Goal: Obtain resource: Download file/media

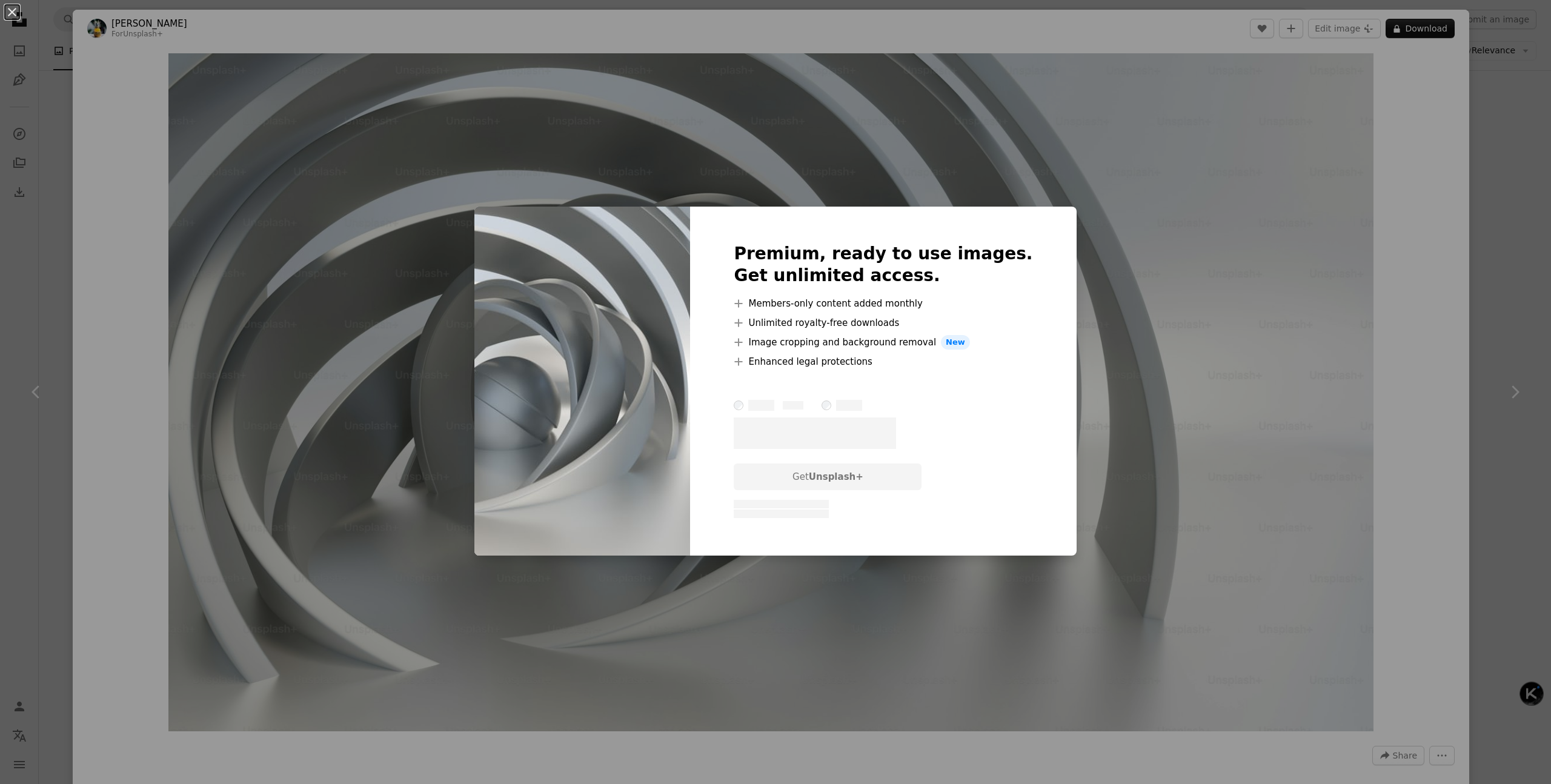
scroll to position [14489, 0]
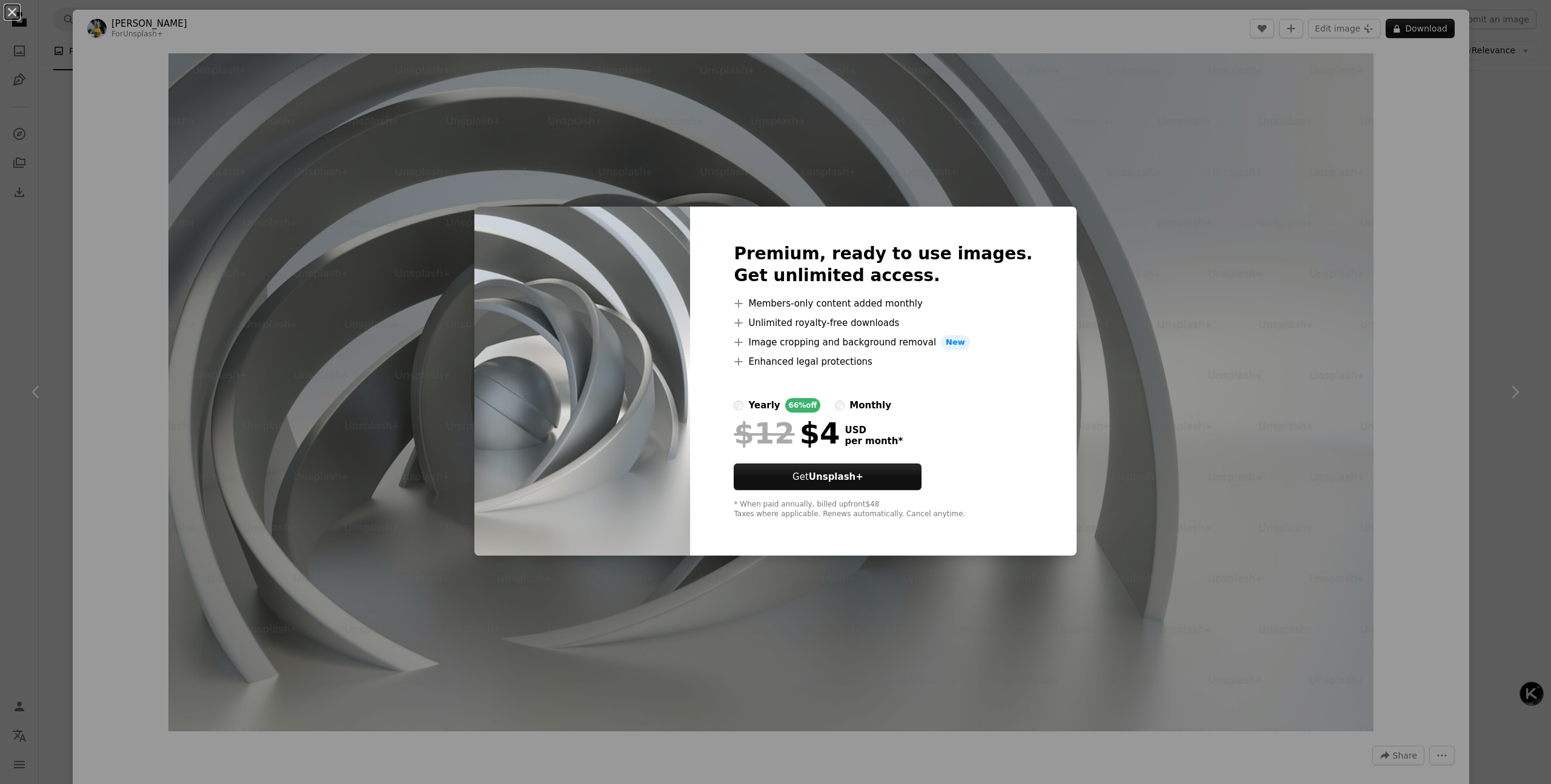
click at [1178, 216] on div "An X shape Premium, ready to use images. Get unlimited access. A plus sign Memb…" at bounding box center [775, 392] width 1551 height 784
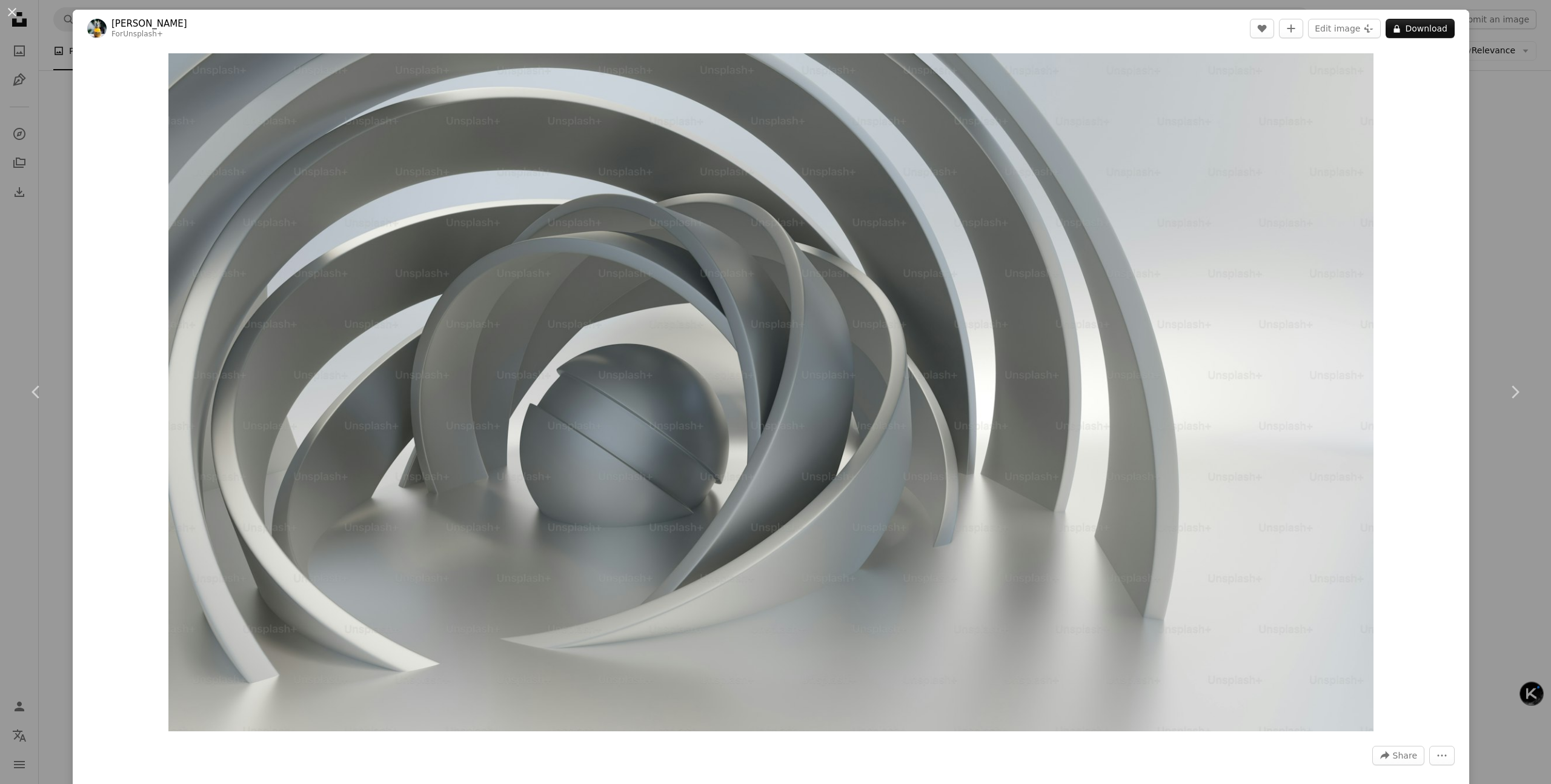
click at [1498, 227] on div "An X shape Chevron left Chevron right [PERSON_NAME] For Unsplash+ A heart A plu…" at bounding box center [775, 392] width 1551 height 784
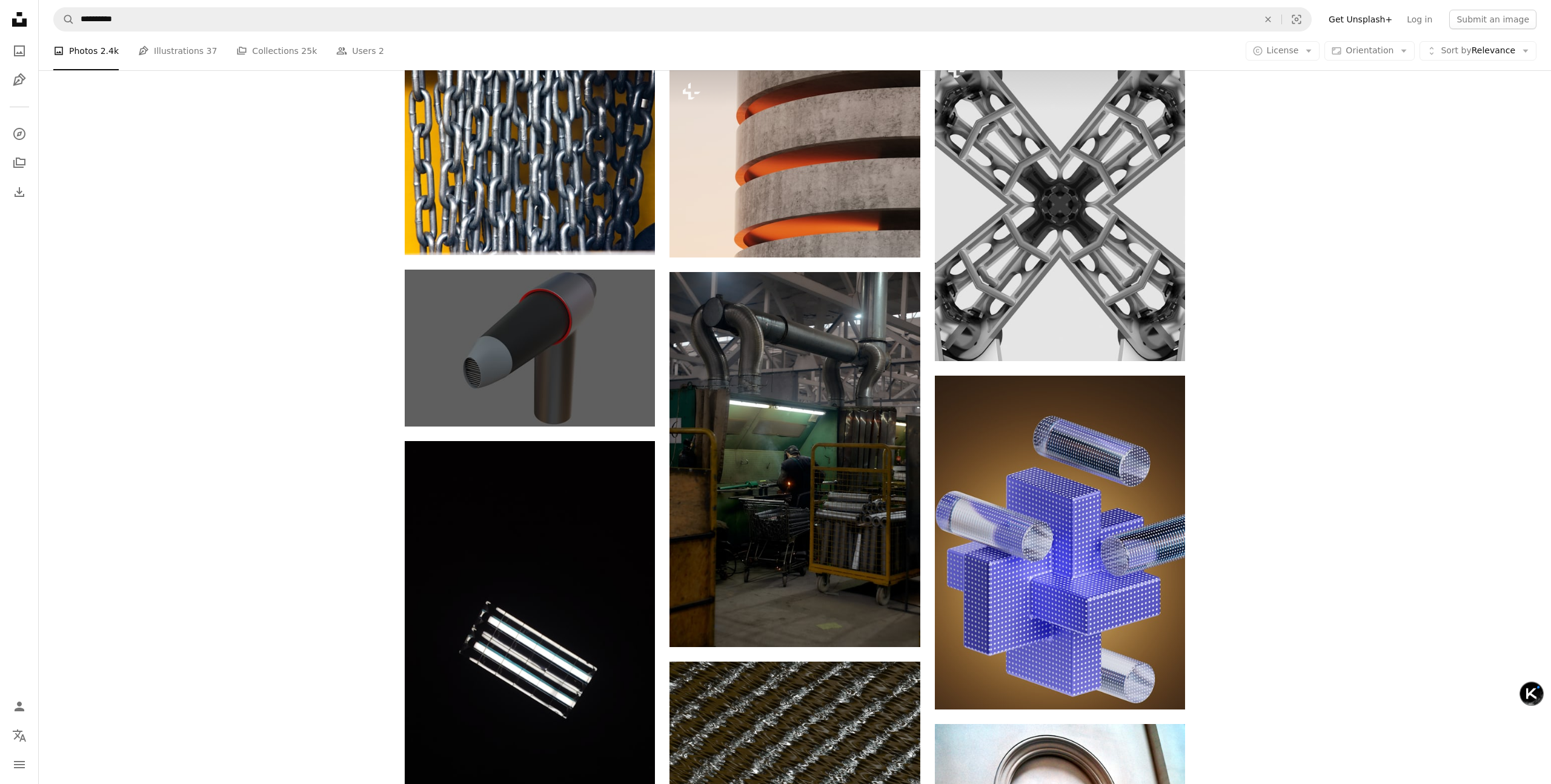
scroll to position [15632, 0]
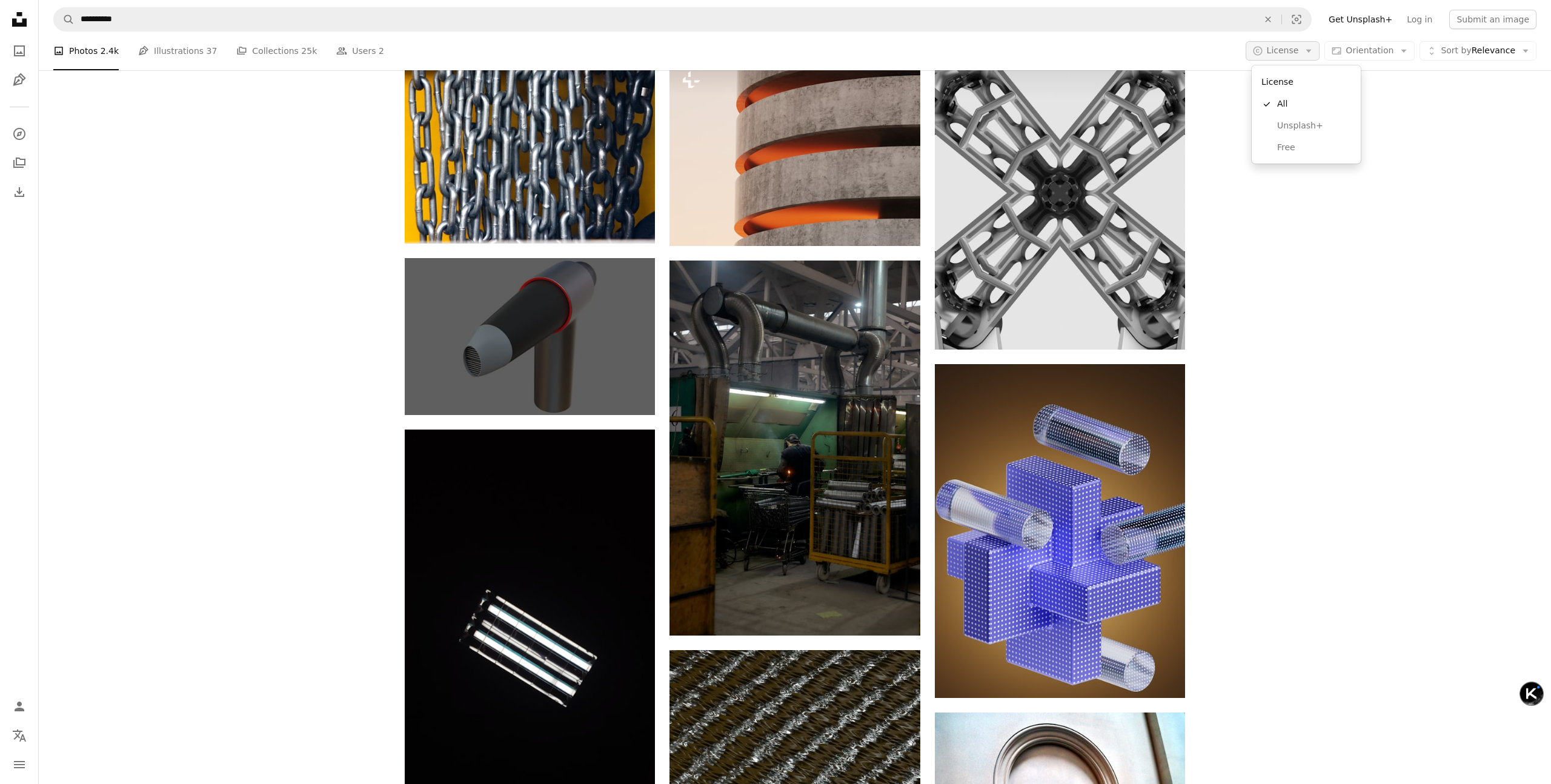
click at [1297, 50] on span "License" at bounding box center [1283, 50] width 32 height 10
click at [1285, 148] on span "Free" at bounding box center [1314, 148] width 74 height 12
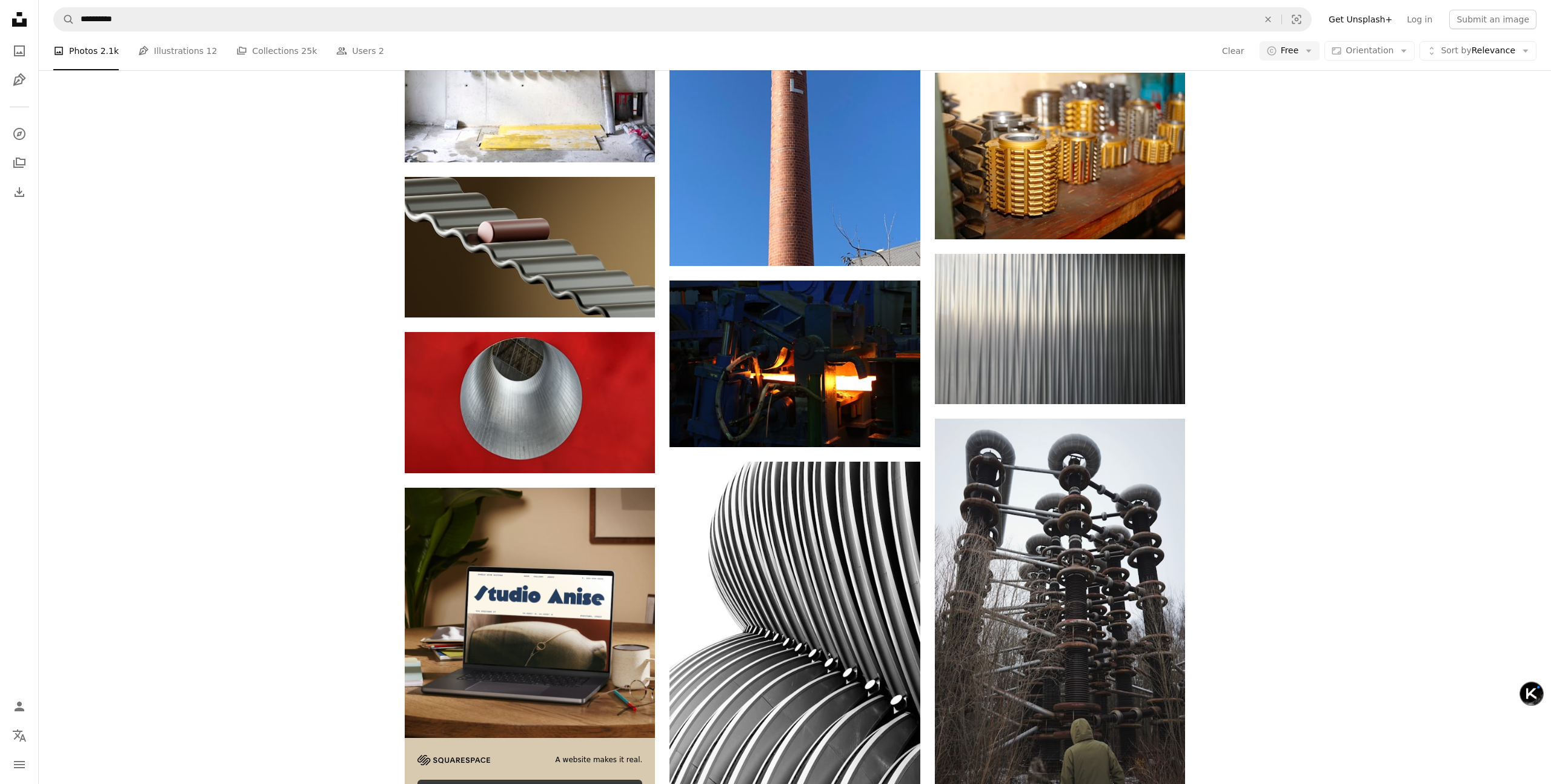
scroll to position [2310, 0]
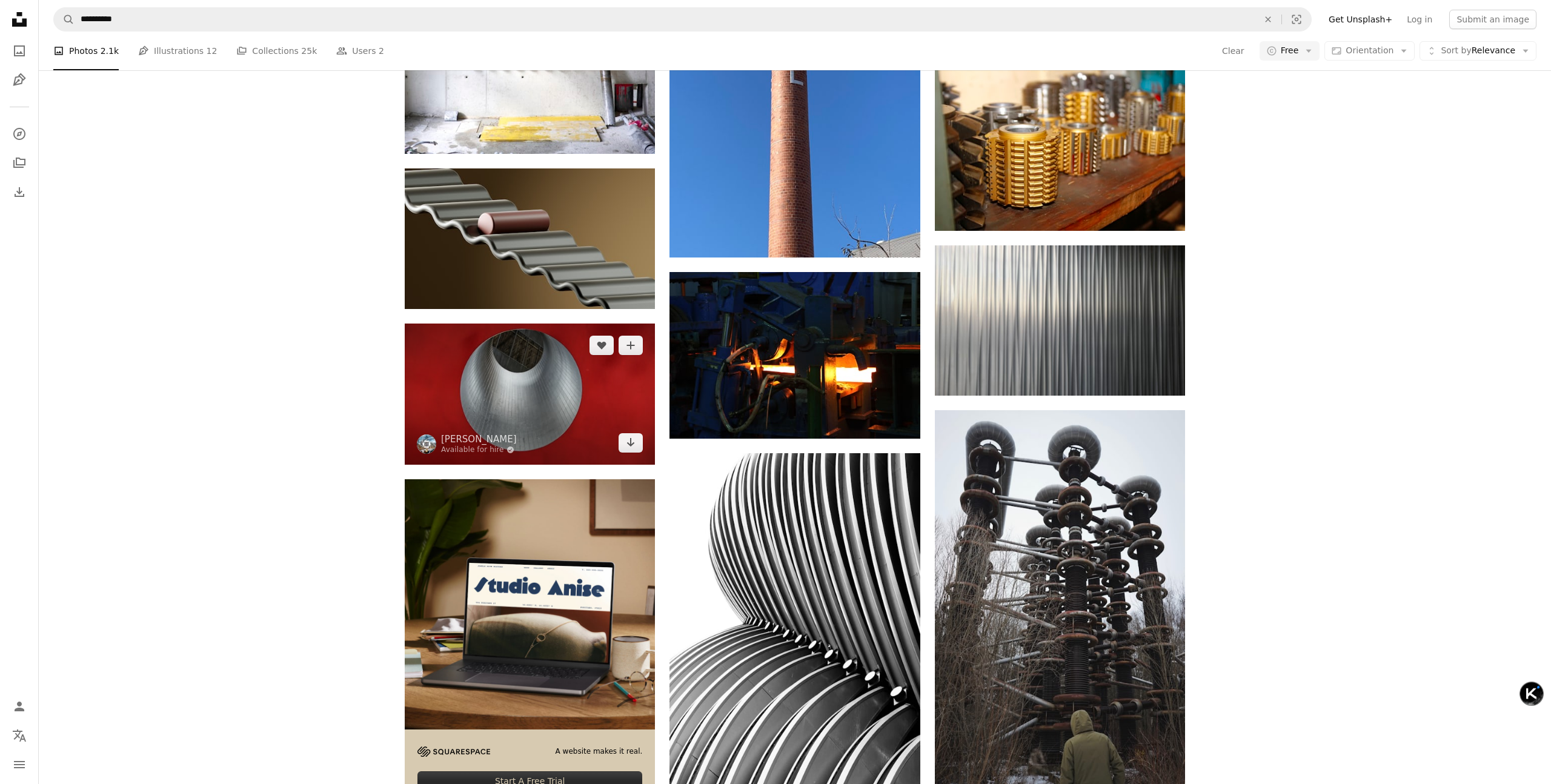
click at [511, 387] on img at bounding box center [530, 393] width 250 height 140
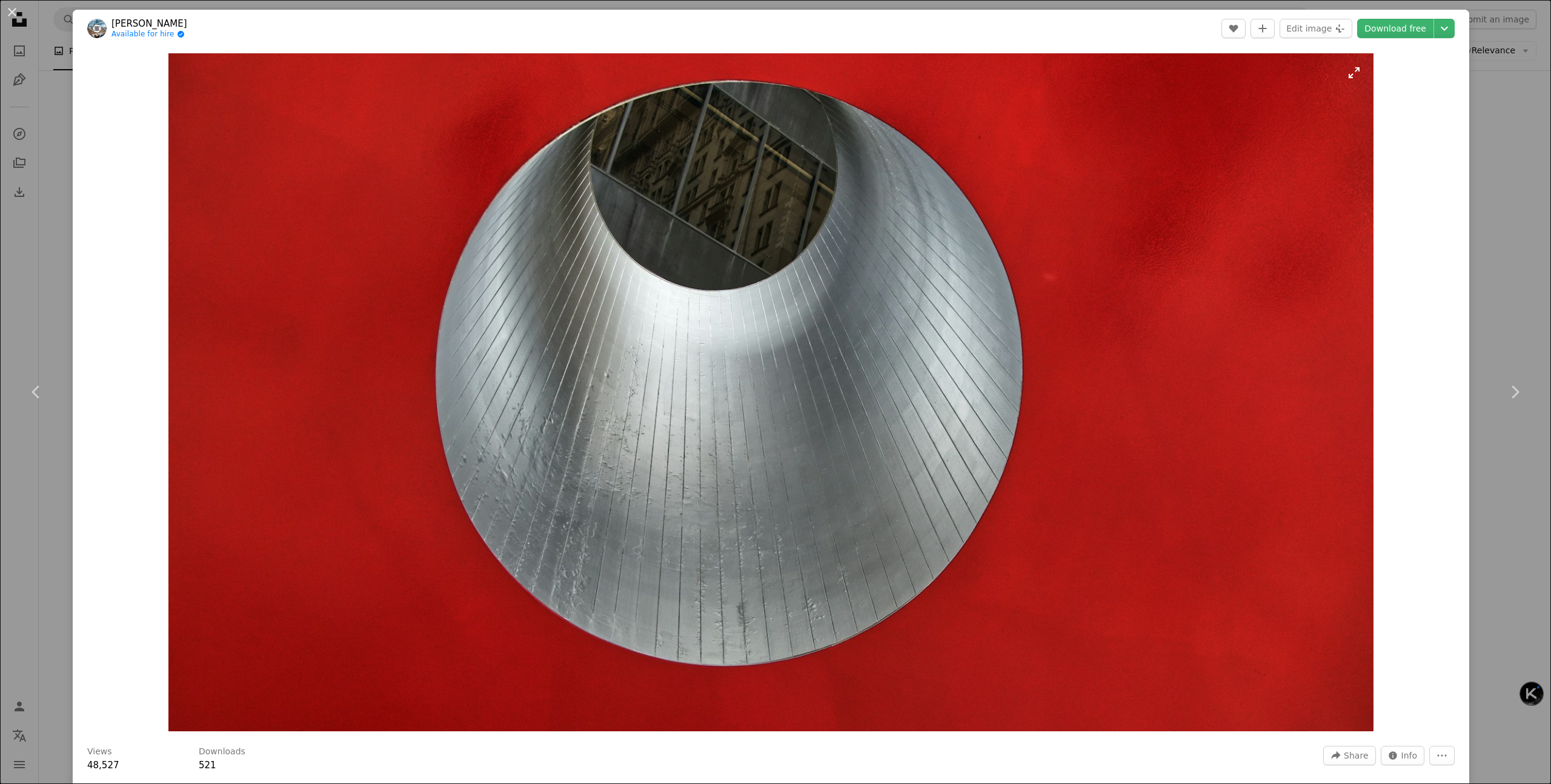
click at [1252, 167] on img "Zoom in on this image" at bounding box center [771, 392] width 1205 height 678
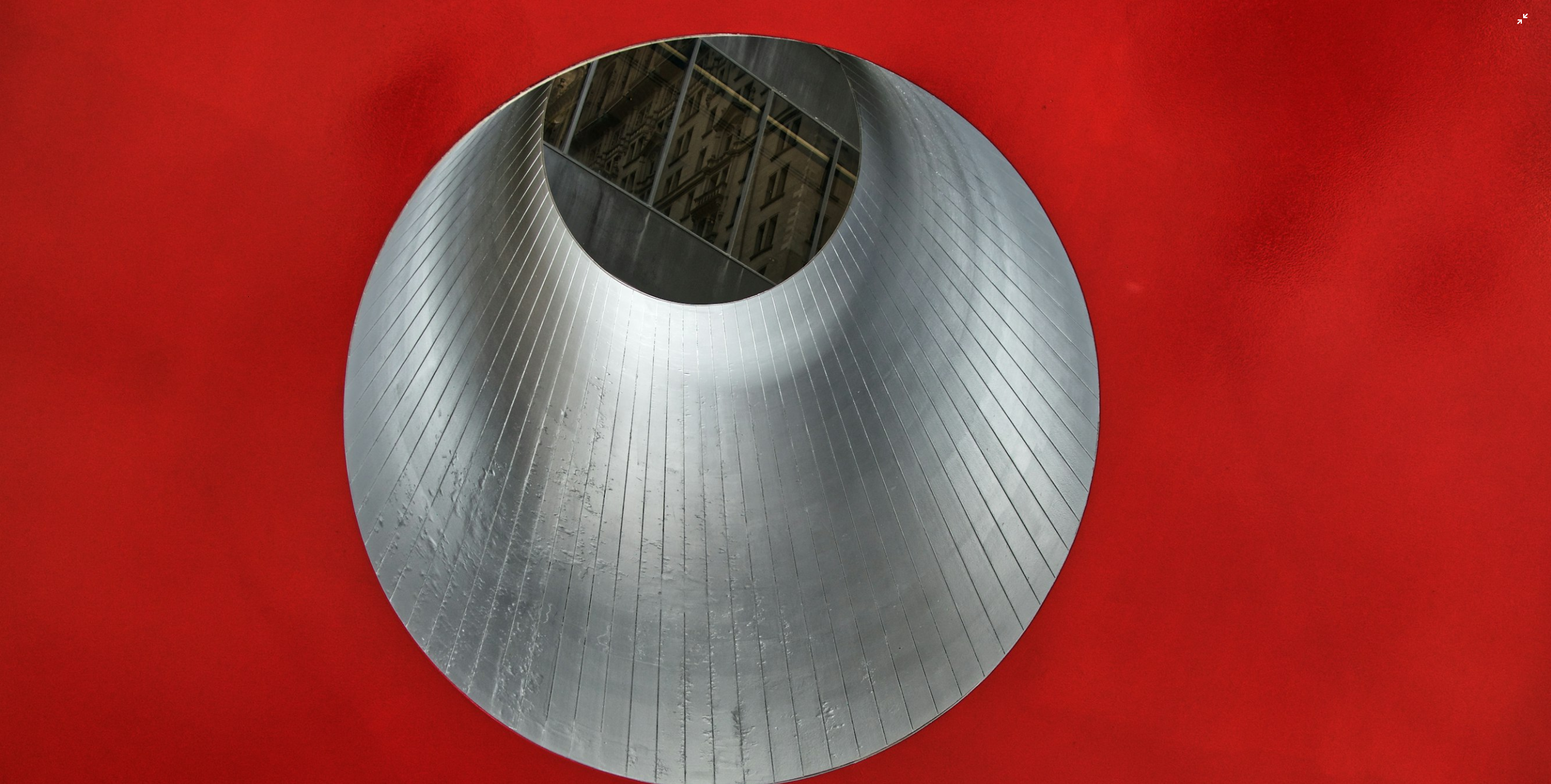
scroll to position [46, 0]
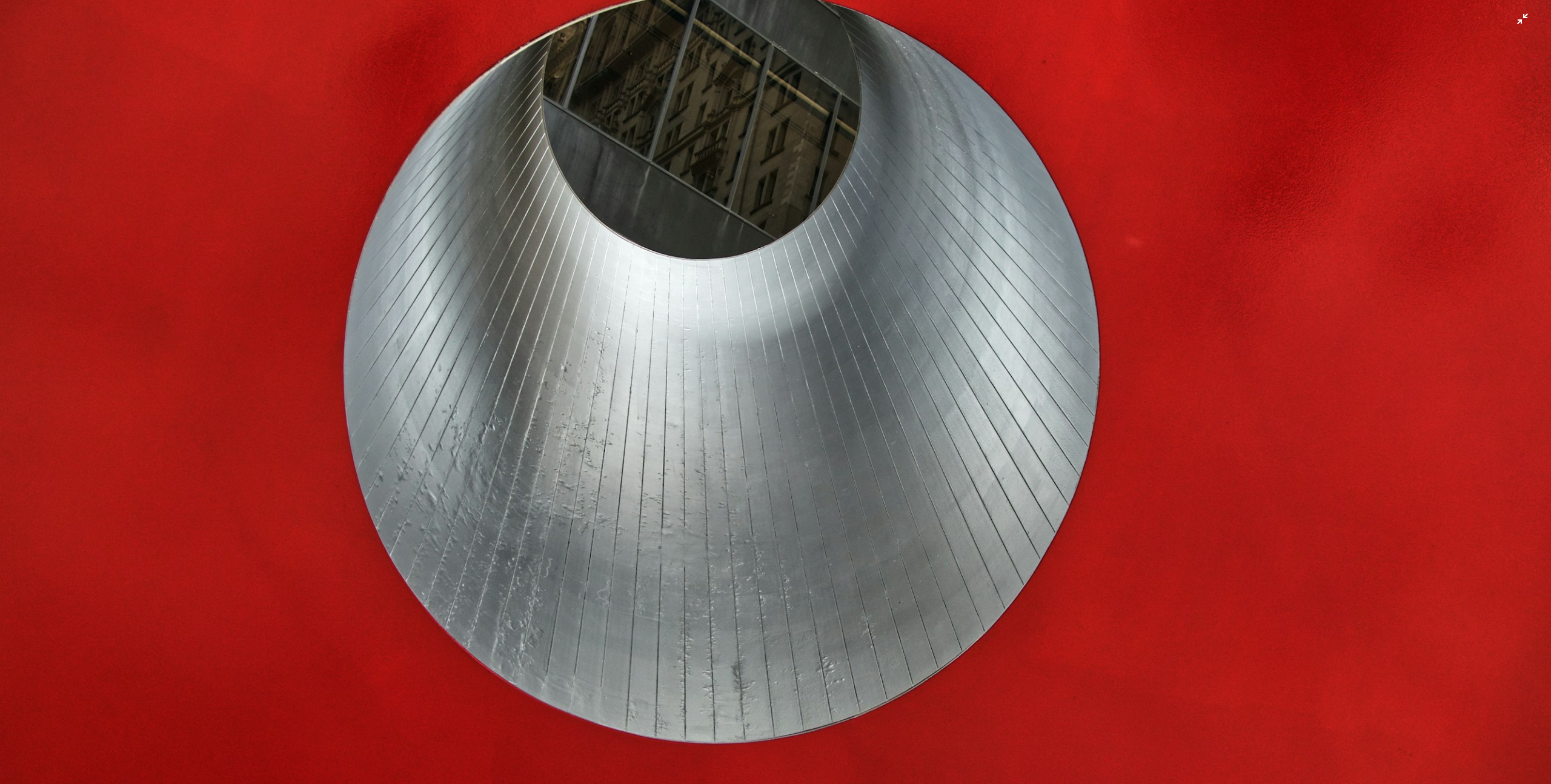
click at [1327, 281] on img "Zoom out on this image" at bounding box center [775, 391] width 1552 height 874
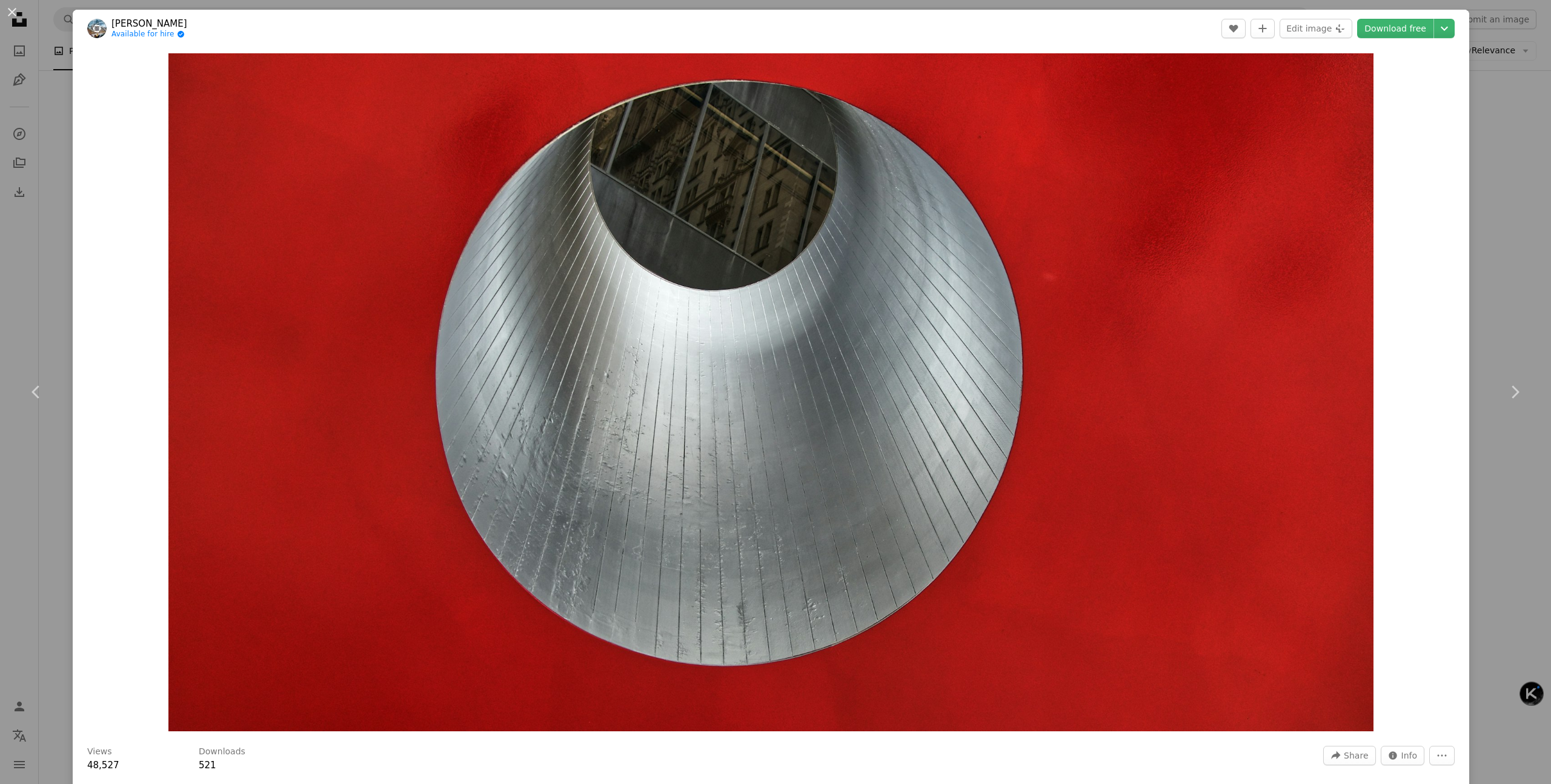
click at [1462, 146] on div "Zoom in" at bounding box center [771, 392] width 1397 height 690
click at [1486, 138] on div "An X shape Chevron left Chevron right [PERSON_NAME] Available for hire A checkm…" at bounding box center [775, 392] width 1551 height 784
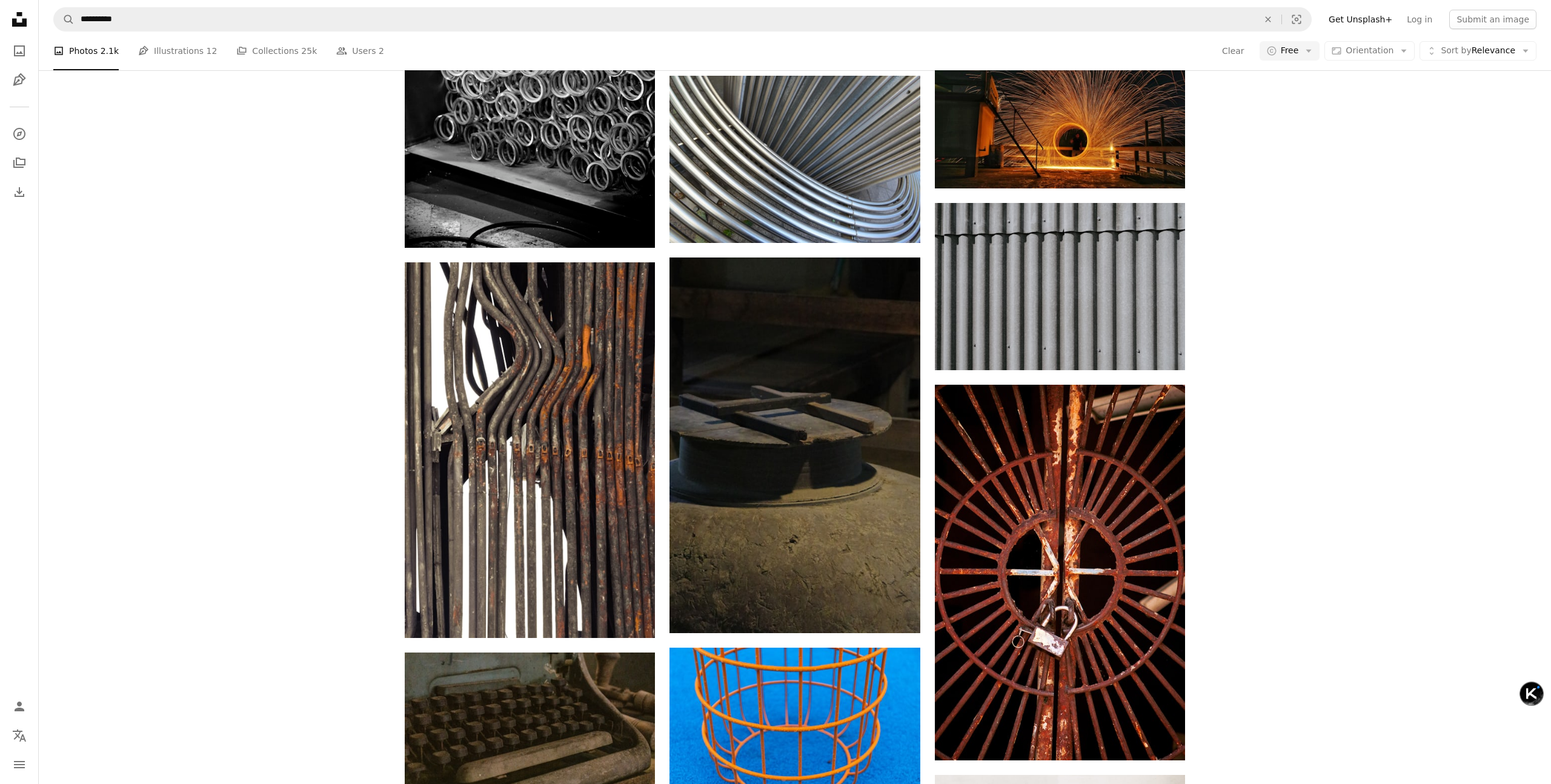
scroll to position [5141, 0]
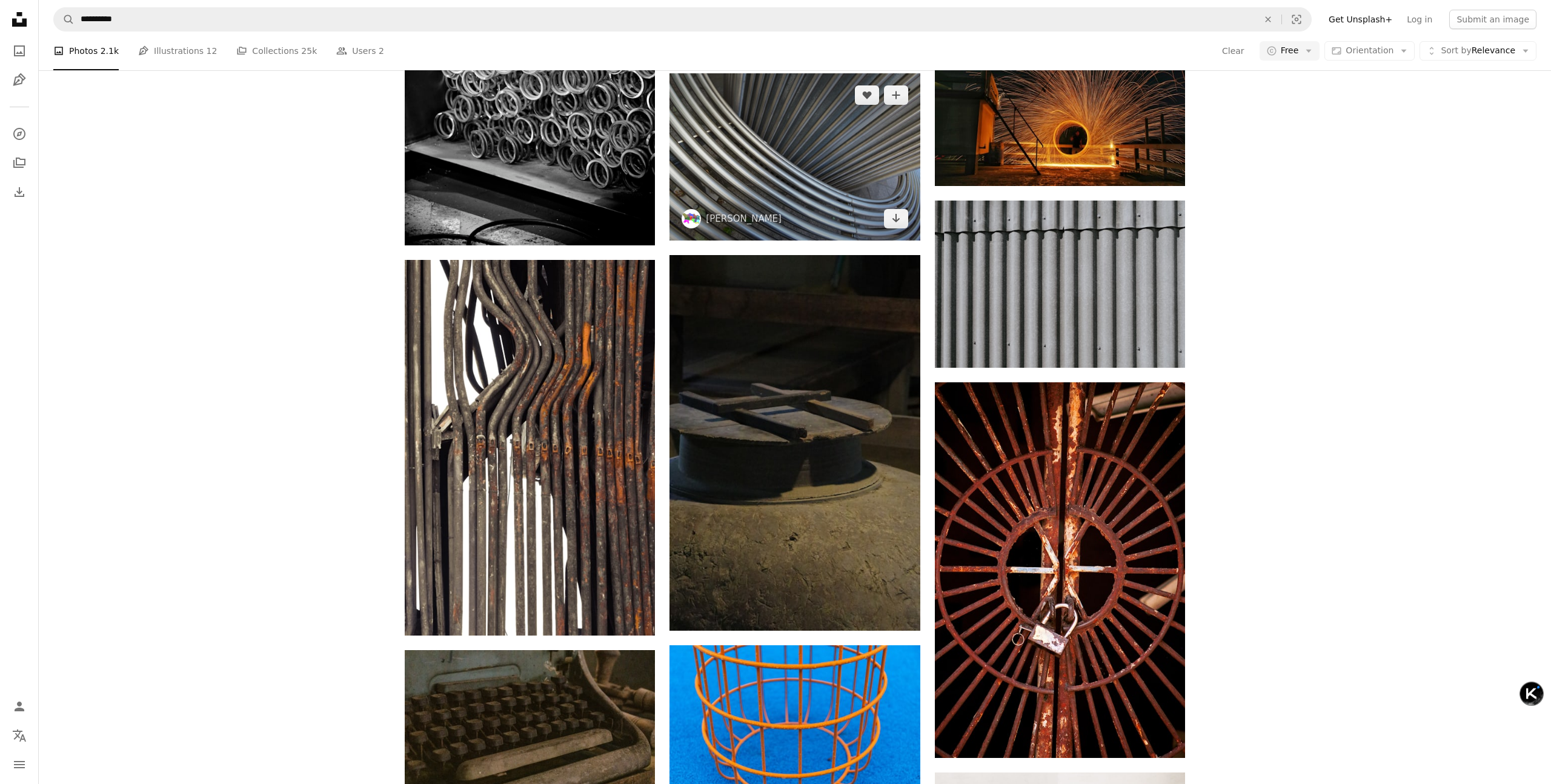
click at [824, 190] on img at bounding box center [795, 157] width 250 height 167
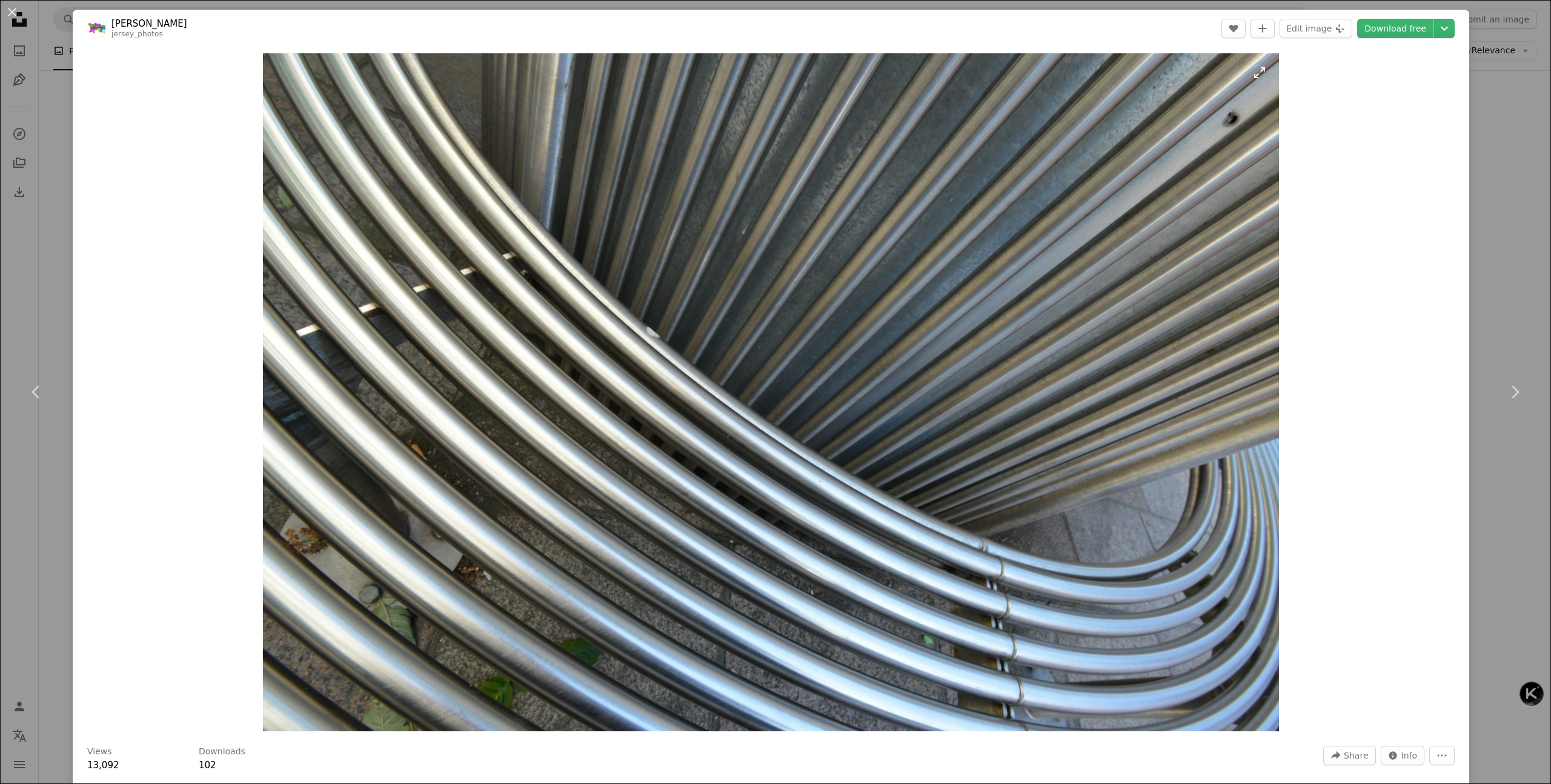
click at [890, 286] on img "Zoom in on this image" at bounding box center [771, 392] width 1016 height 678
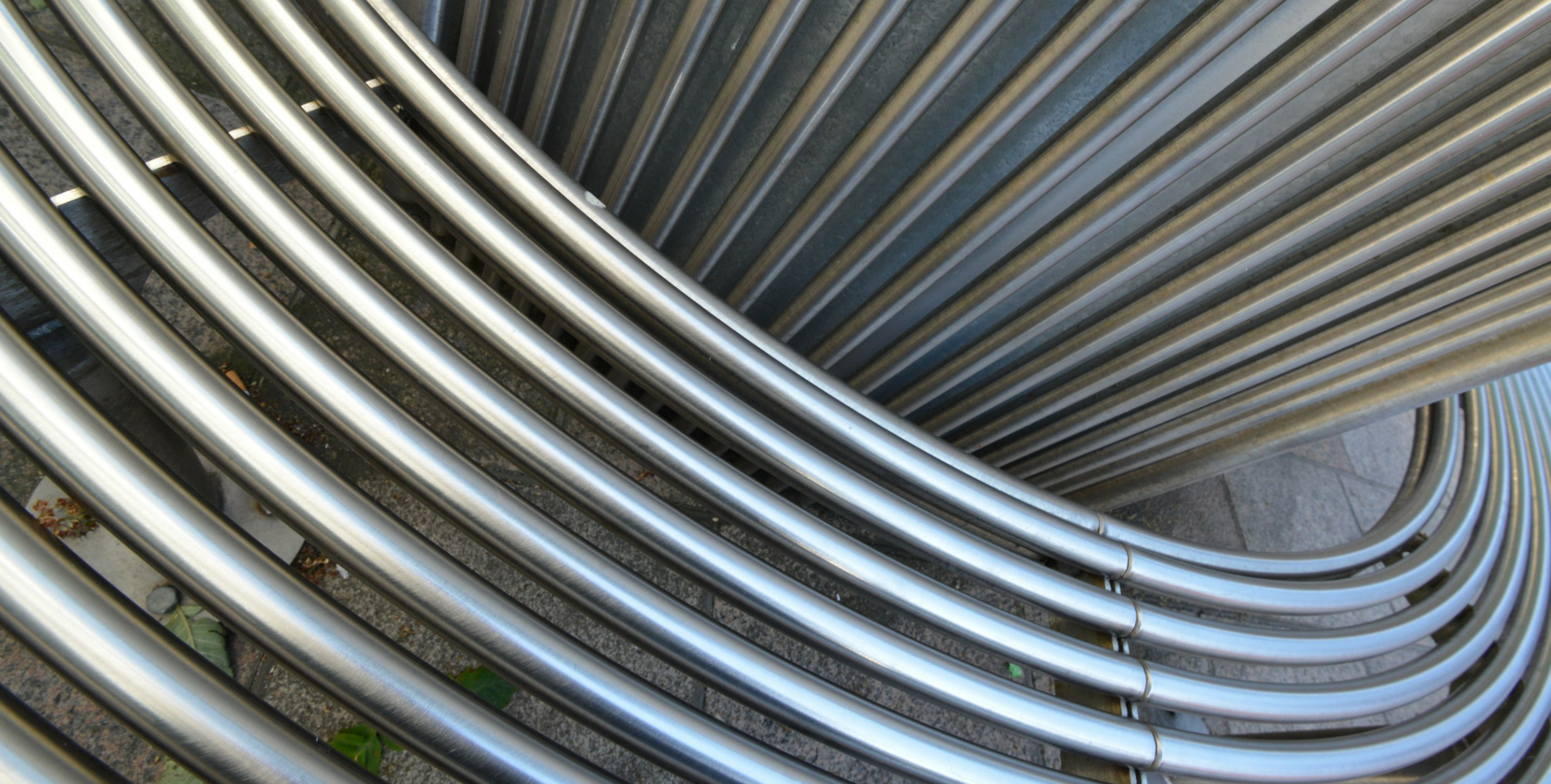
scroll to position [252, 0]
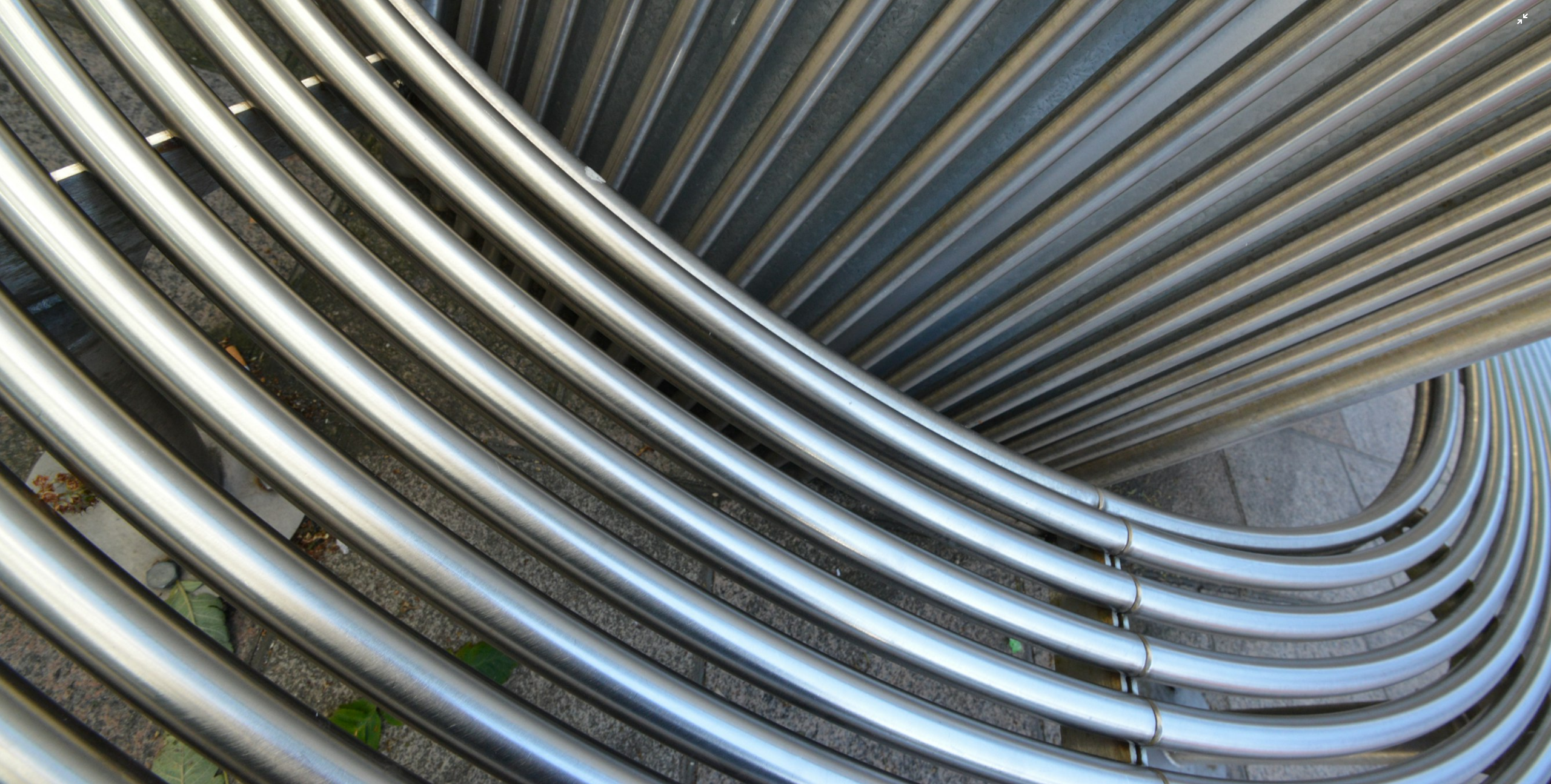
click at [857, 312] on img "Zoom out on this image" at bounding box center [775, 266] width 1552 height 1036
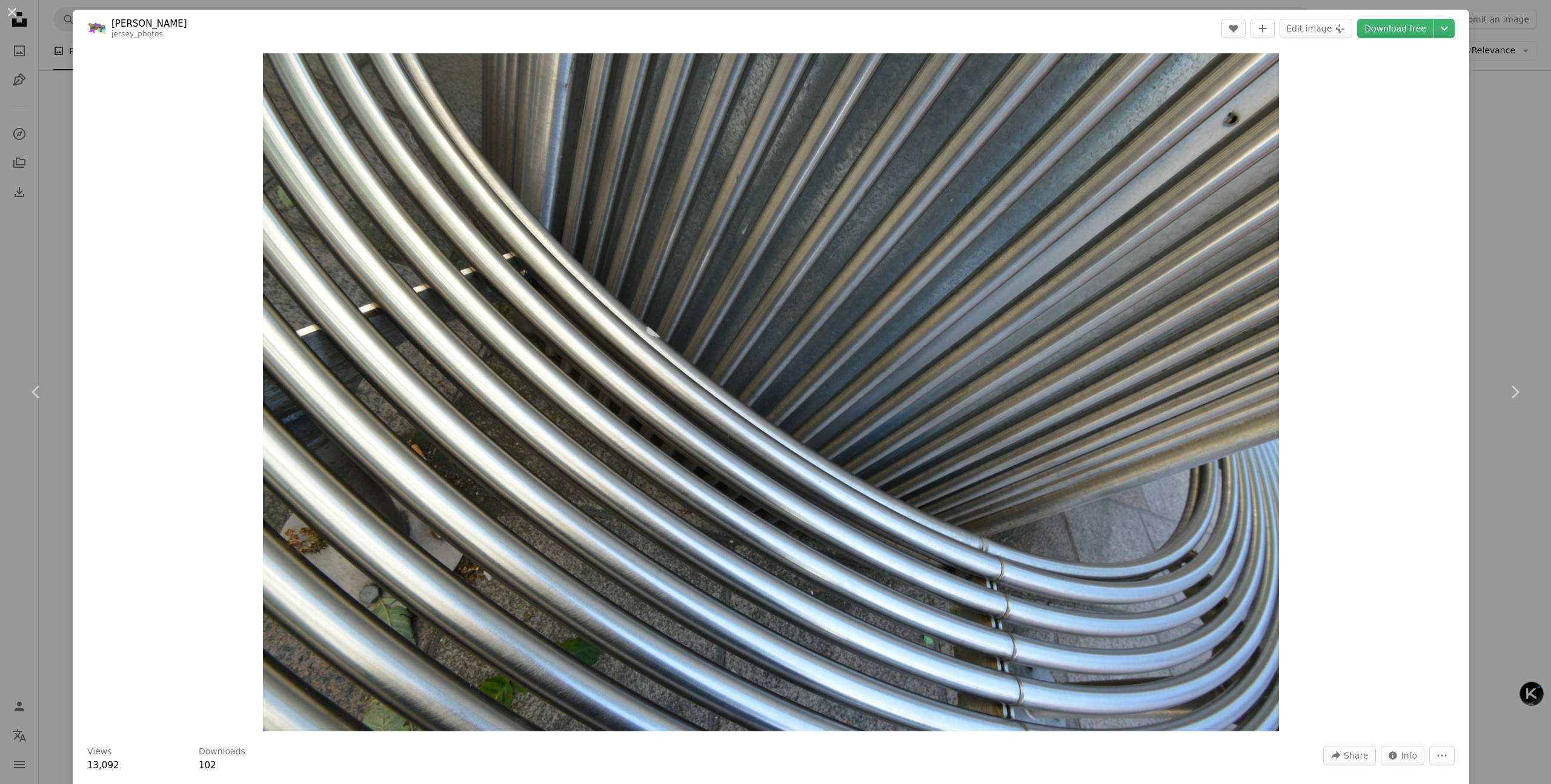
drag, startPoint x: 1535, startPoint y: 283, endPoint x: 1527, endPoint y: 283, distance: 8.0
click at [1535, 283] on div "An X shape Chevron left Chevron right [PERSON_NAME] jersey_photos A heart A plu…" at bounding box center [775, 392] width 1551 height 784
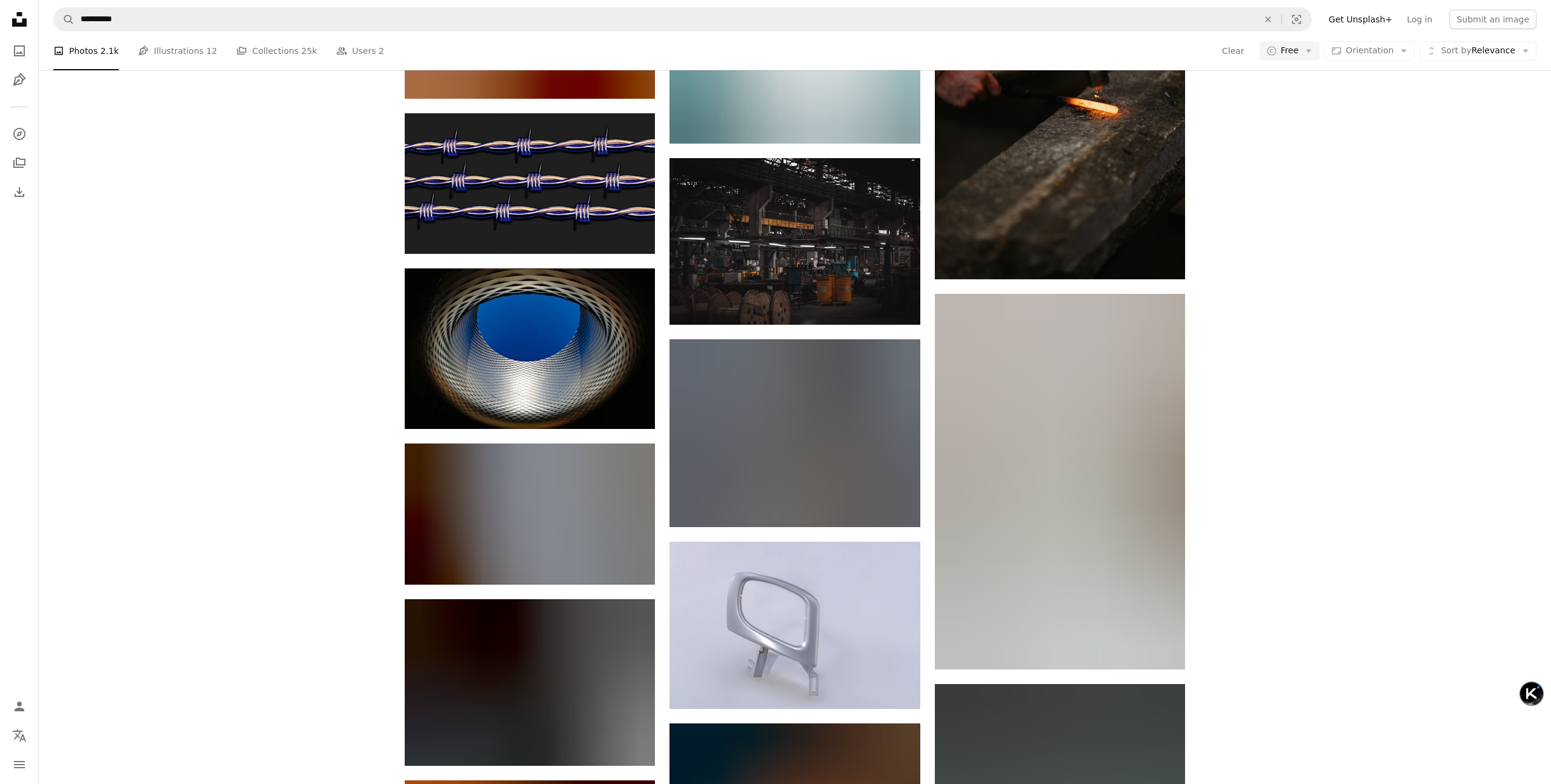
scroll to position [16741, 0]
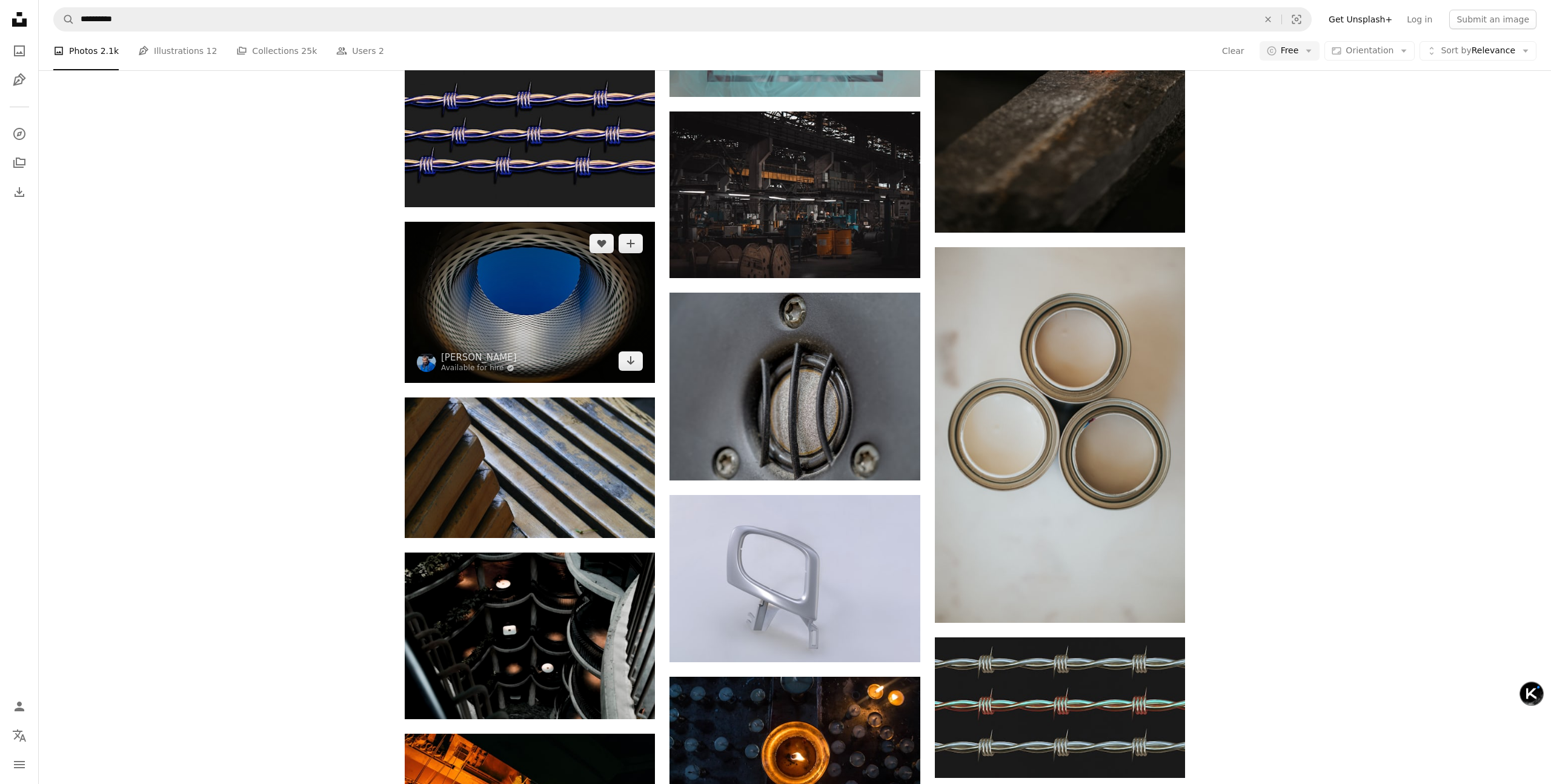
click at [598, 335] on img at bounding box center [530, 302] width 250 height 160
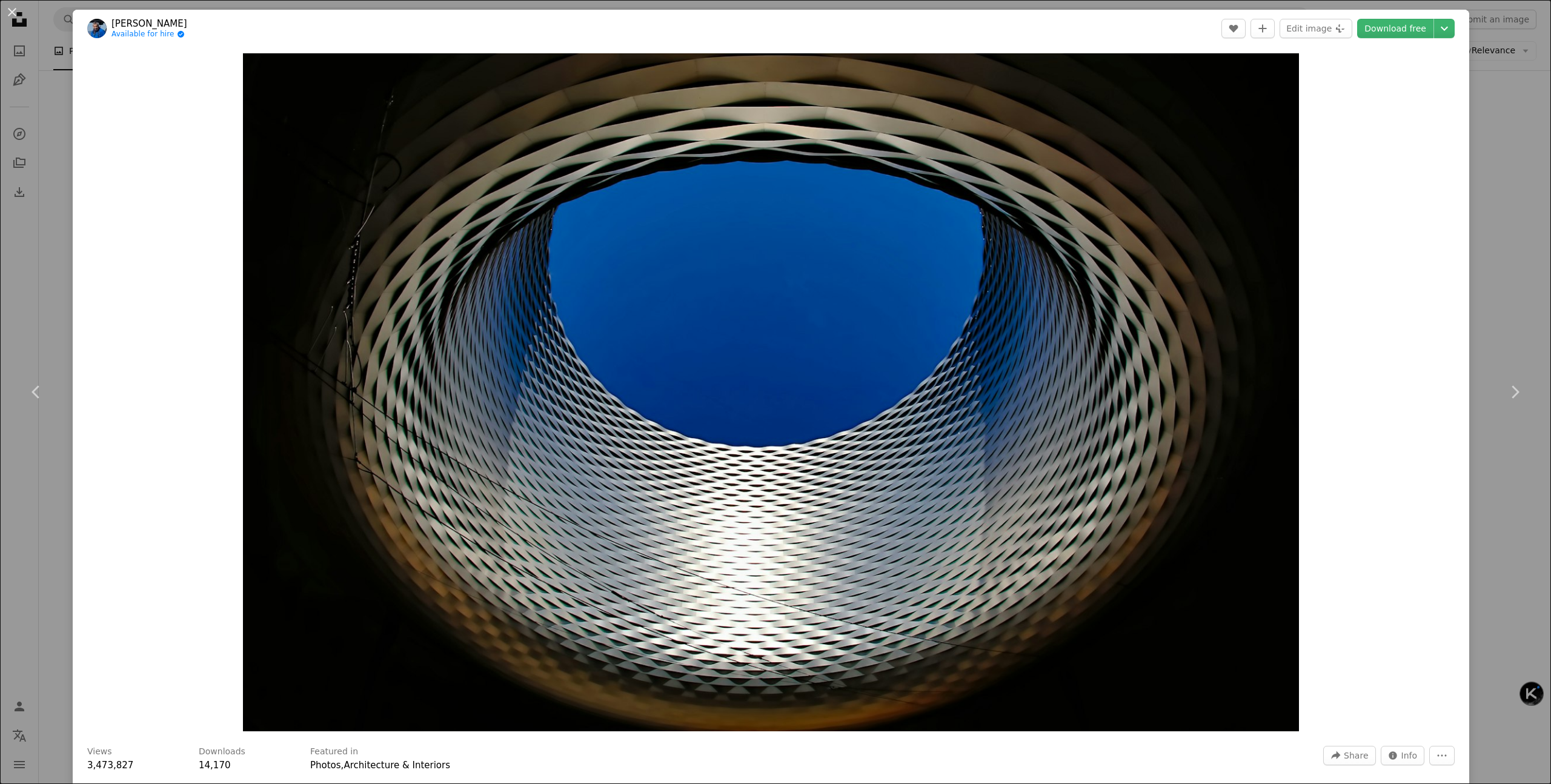
drag, startPoint x: 1492, startPoint y: 262, endPoint x: 1487, endPoint y: 261, distance: 5.1
click at [1492, 262] on div "An X shape Chevron left Chevron right [PERSON_NAME] Angel Available for hire A …" at bounding box center [775, 392] width 1551 height 784
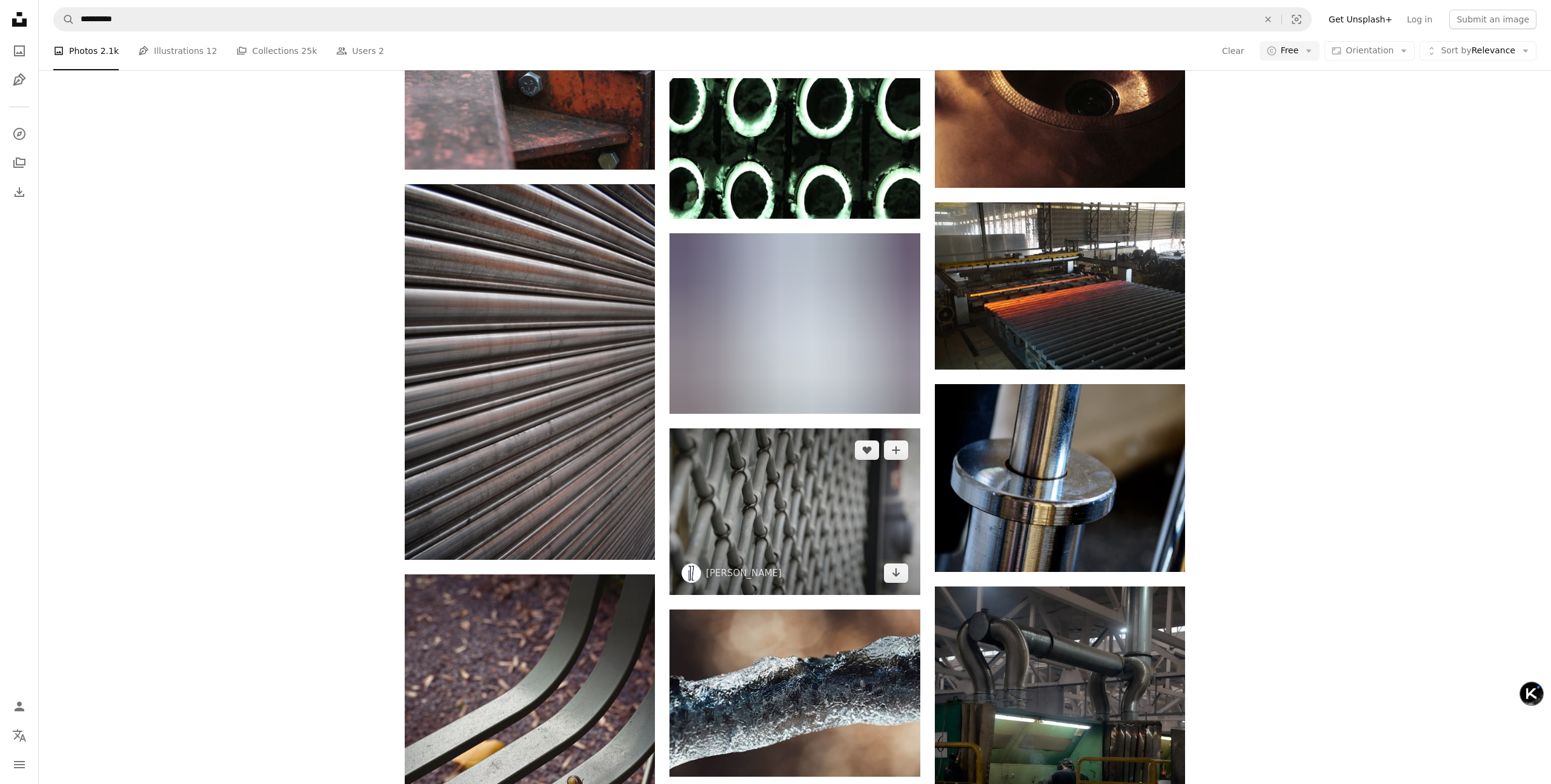
scroll to position [30367, 0]
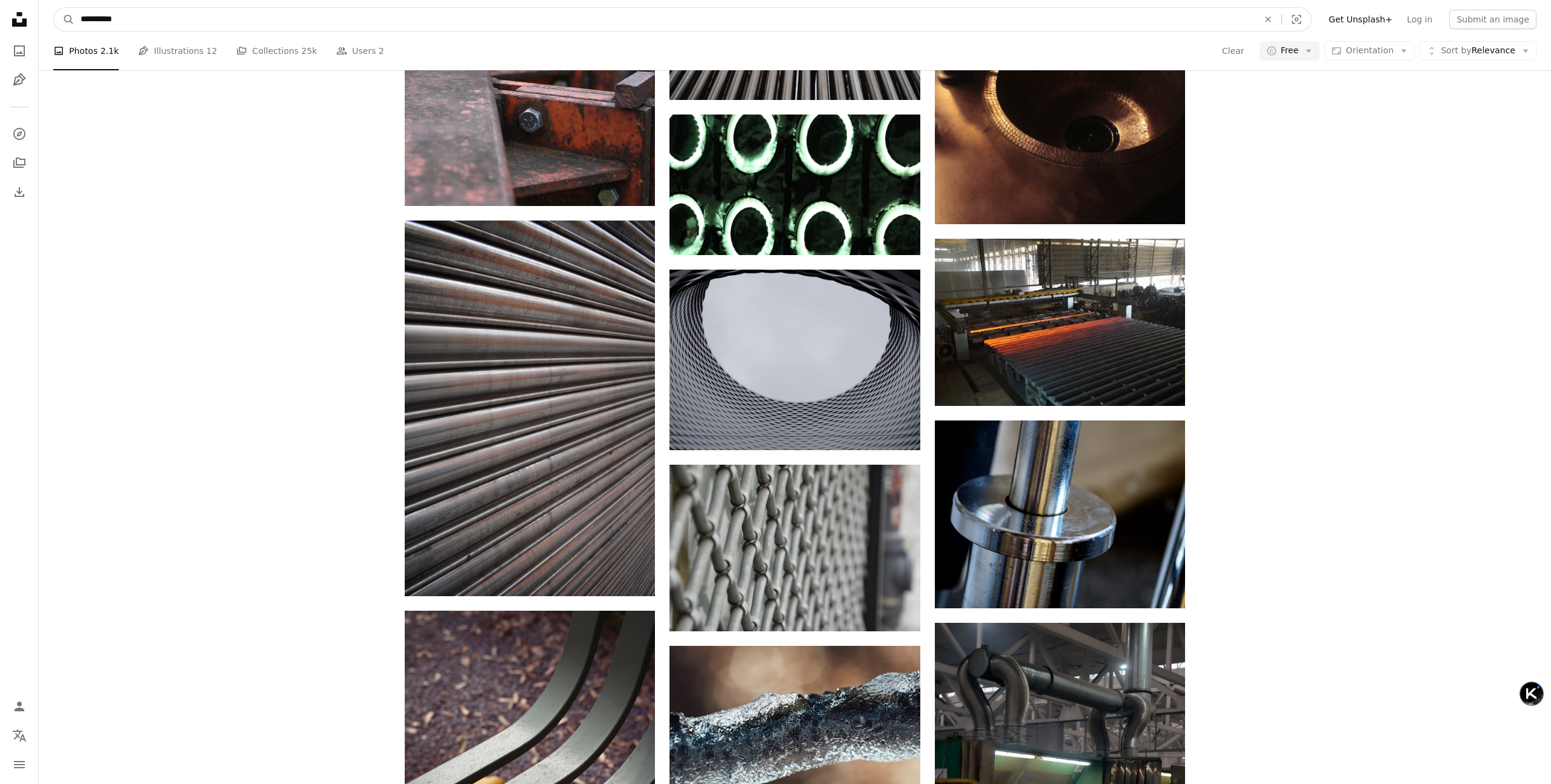
click at [402, 23] on input "**********" at bounding box center [665, 19] width 1180 height 23
paste input "**********"
type input "**********"
click button "A magnifying glass" at bounding box center [64, 19] width 21 height 23
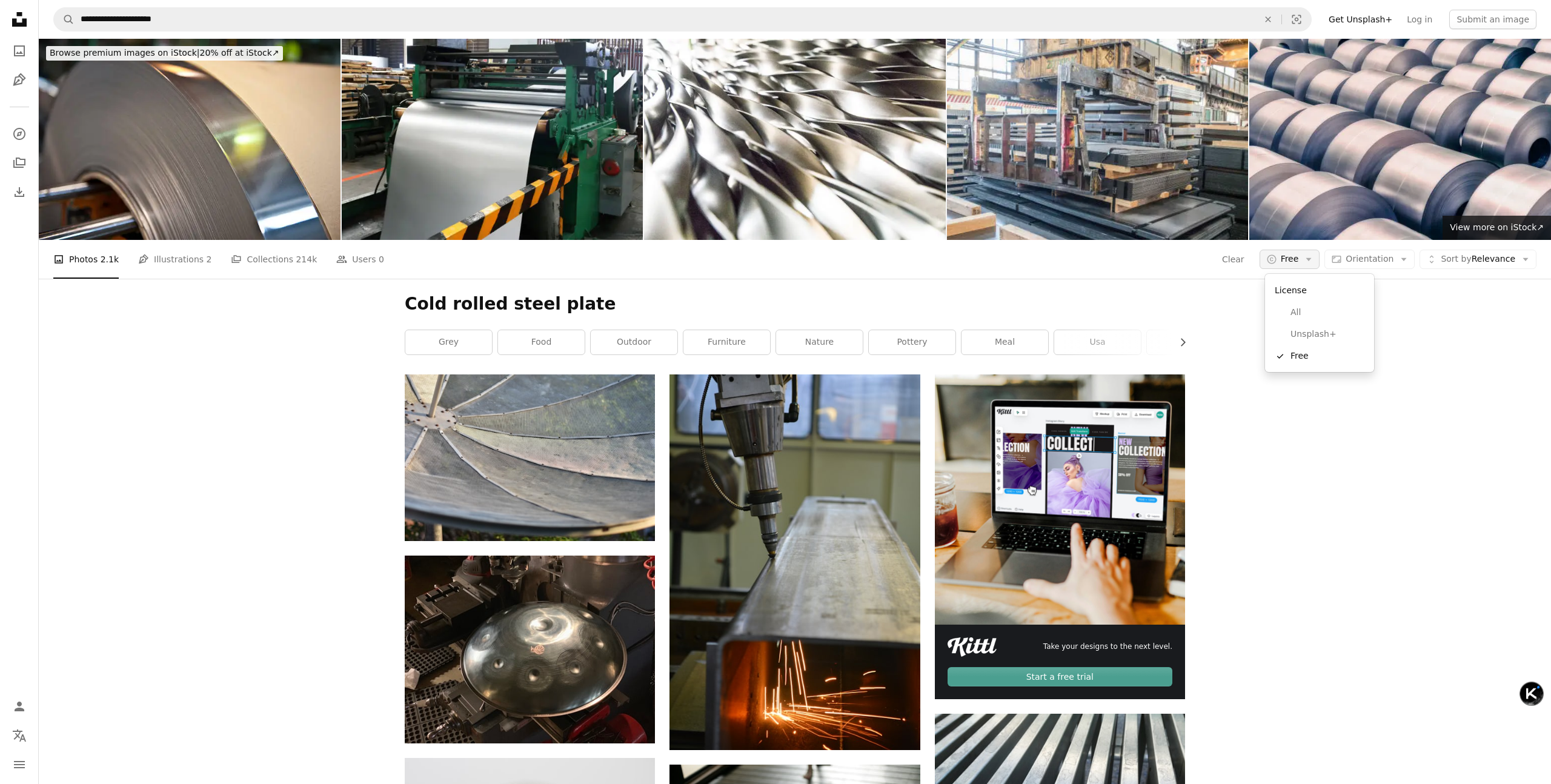
click at [1295, 262] on span "Free" at bounding box center [1290, 259] width 18 height 12
drag, startPoint x: 1376, startPoint y: 512, endPoint x: 1232, endPoint y: 471, distance: 149.7
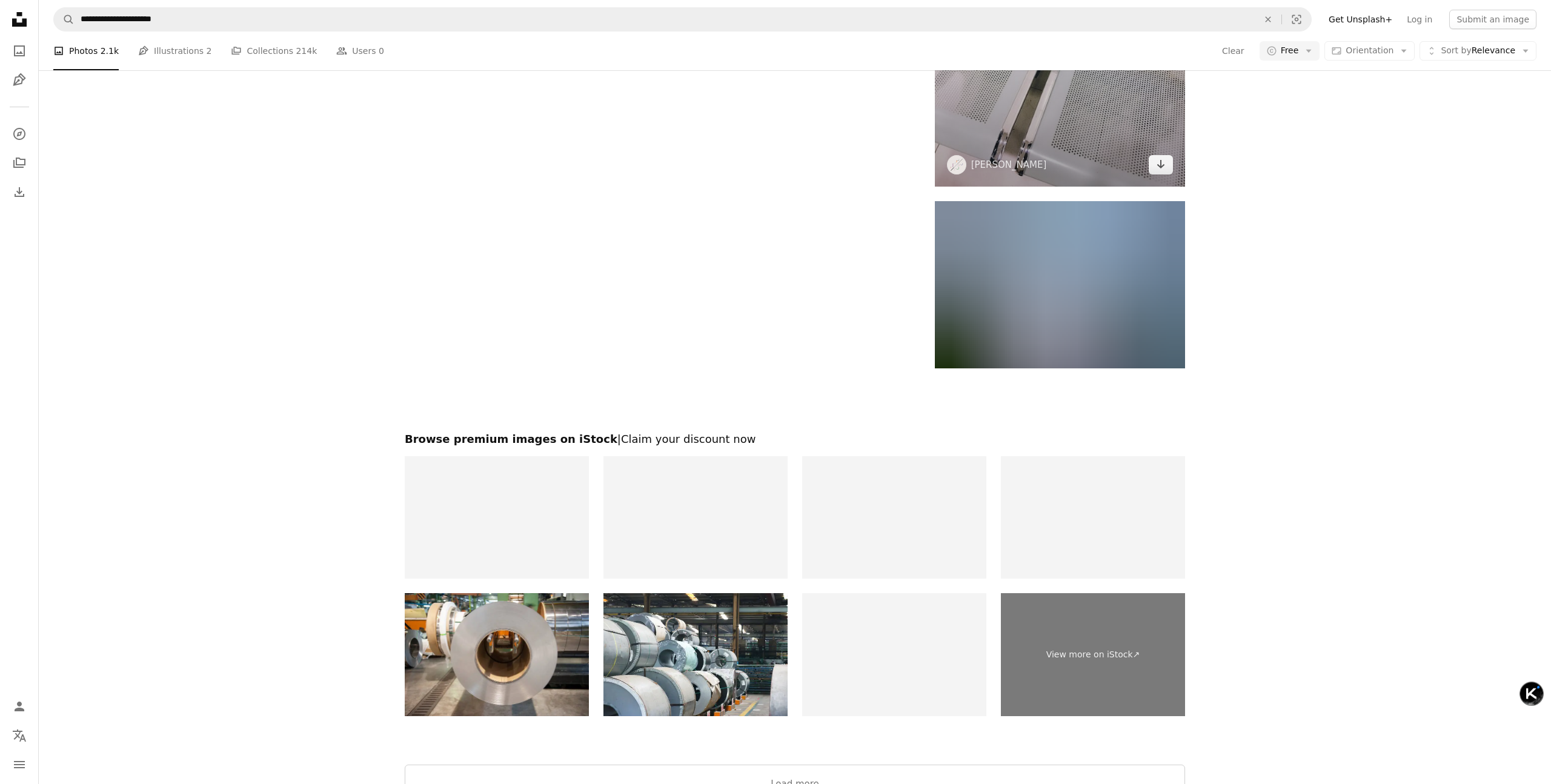
scroll to position [2196, 0]
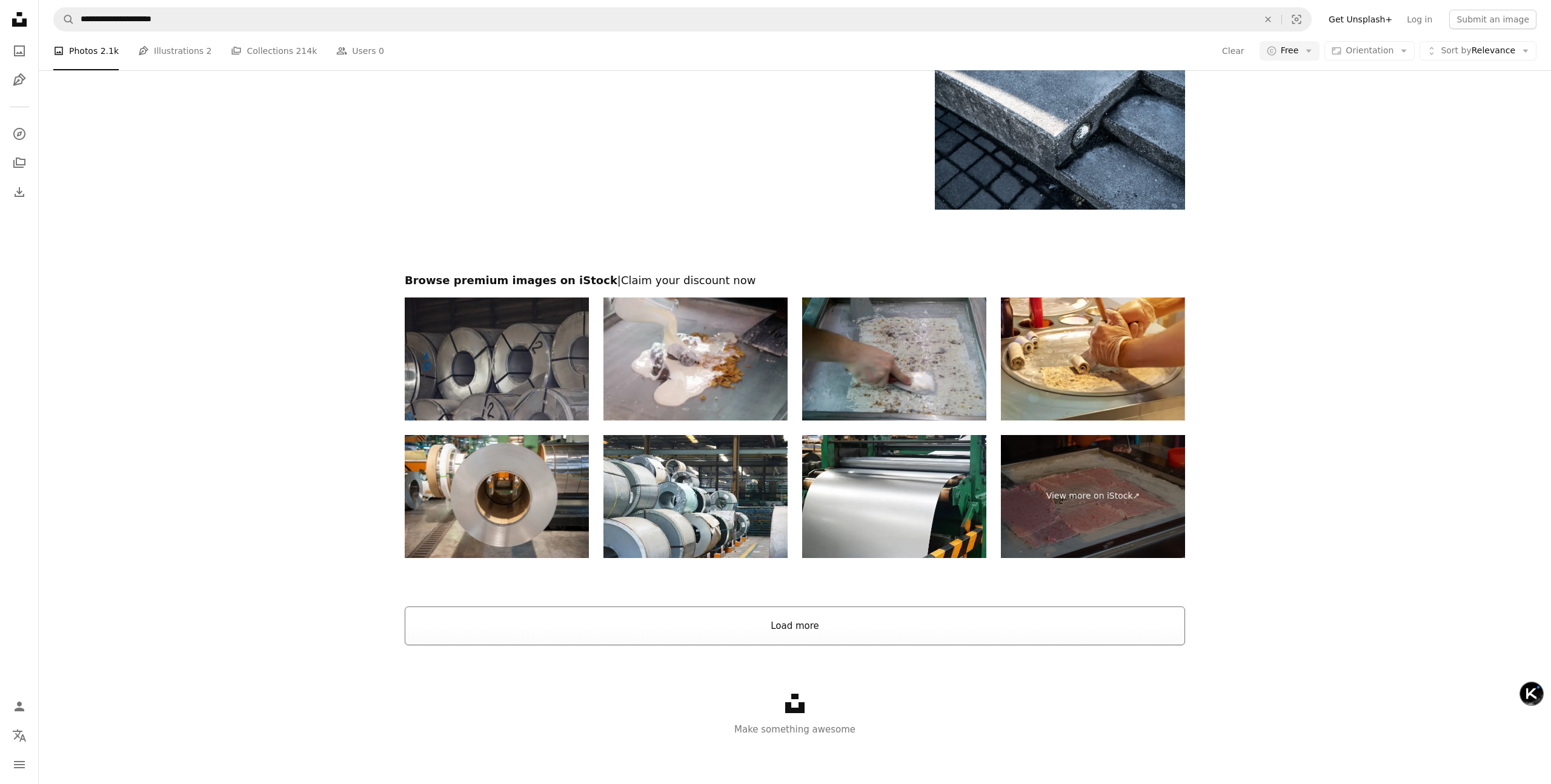
click at [861, 616] on button "Load more" at bounding box center [795, 626] width 781 height 39
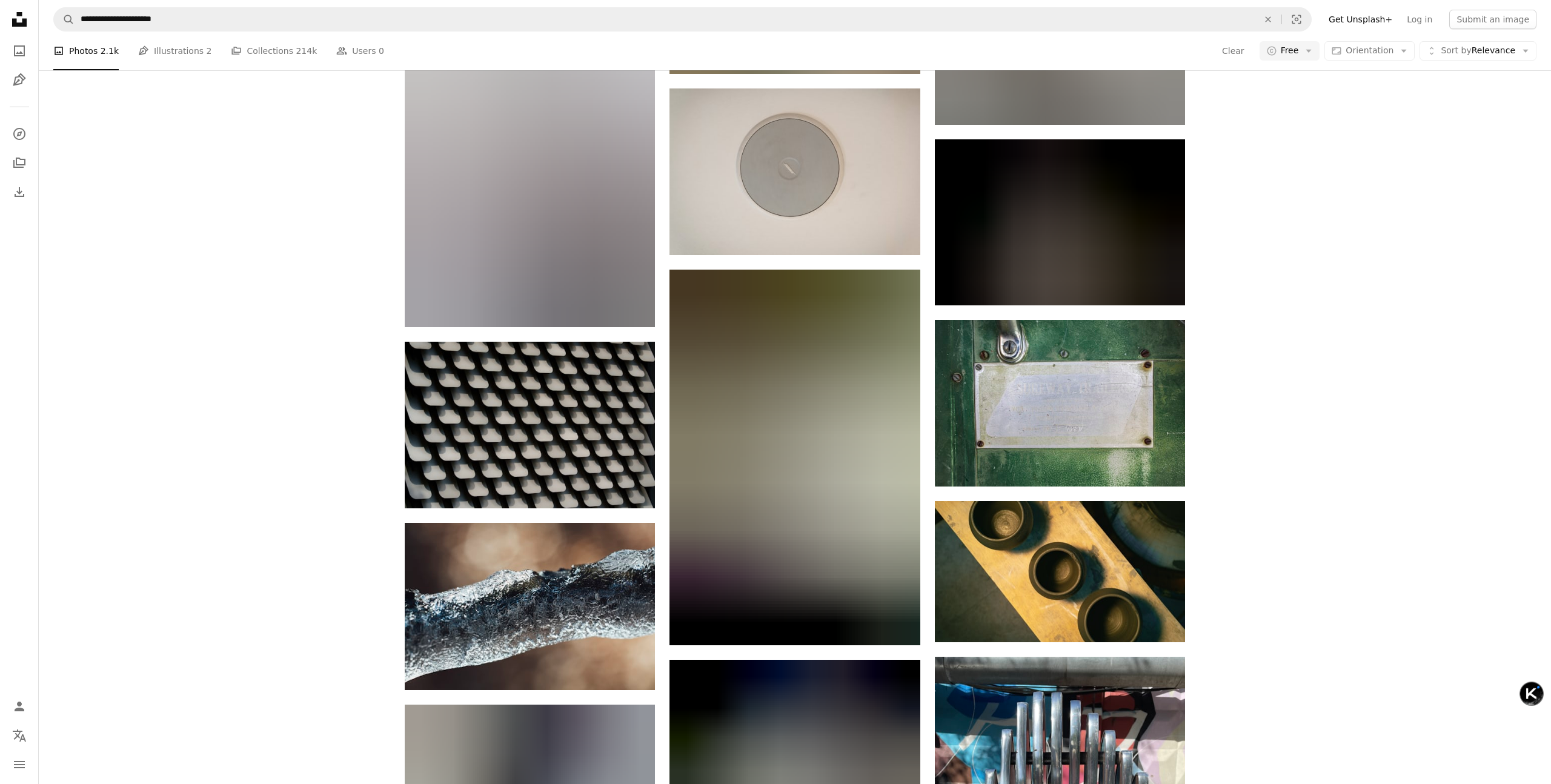
scroll to position [8493, 0]
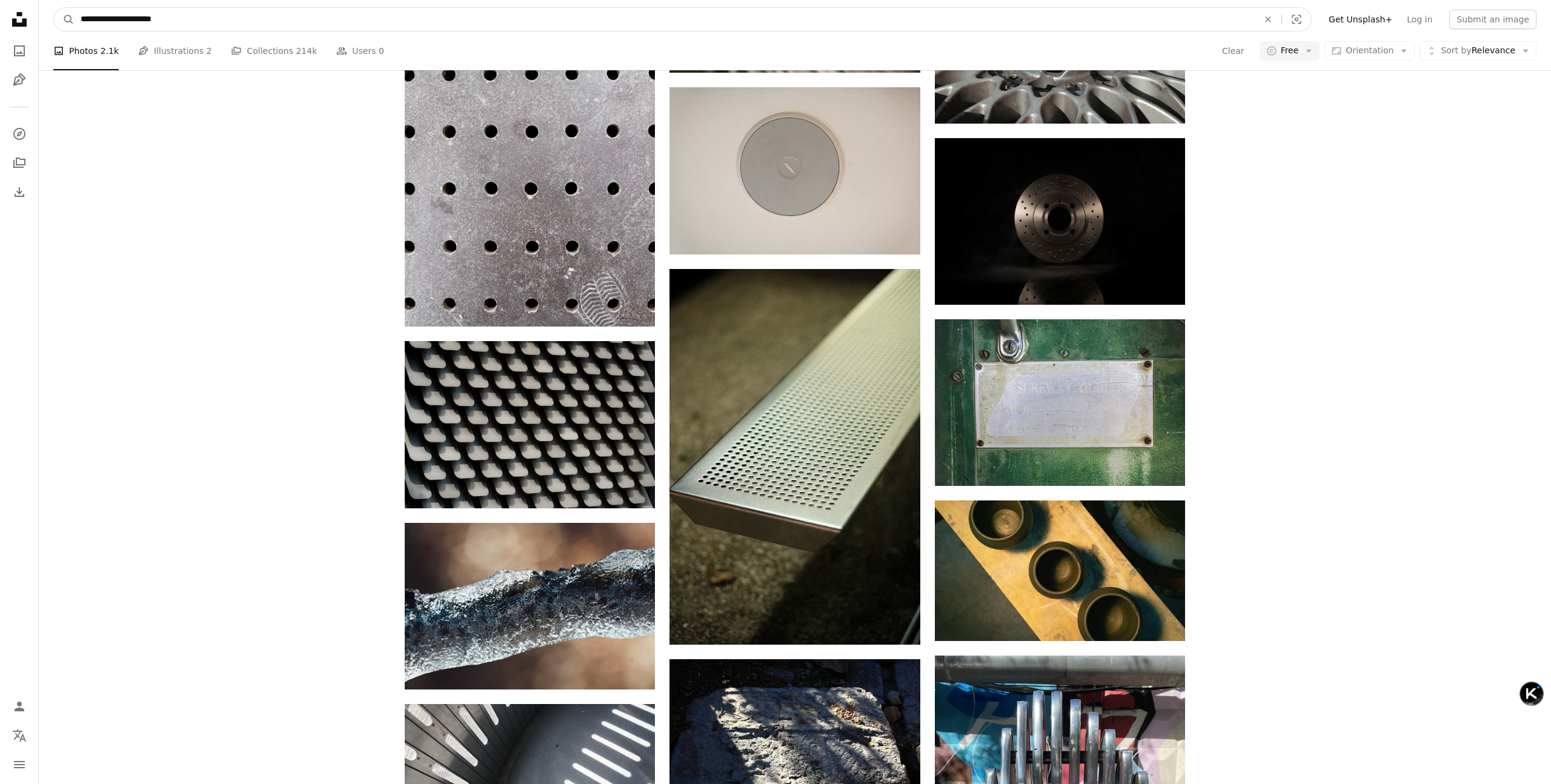
drag, startPoint x: 190, startPoint y: 30, endPoint x: 243, endPoint y: 18, distance: 54.3
click at [190, 29] on input "**********" at bounding box center [665, 19] width 1180 height 23
paste input "Find visuals sitewide"
type input "**"
click at [54, 8] on button "A magnifying glass" at bounding box center [64, 19] width 21 height 23
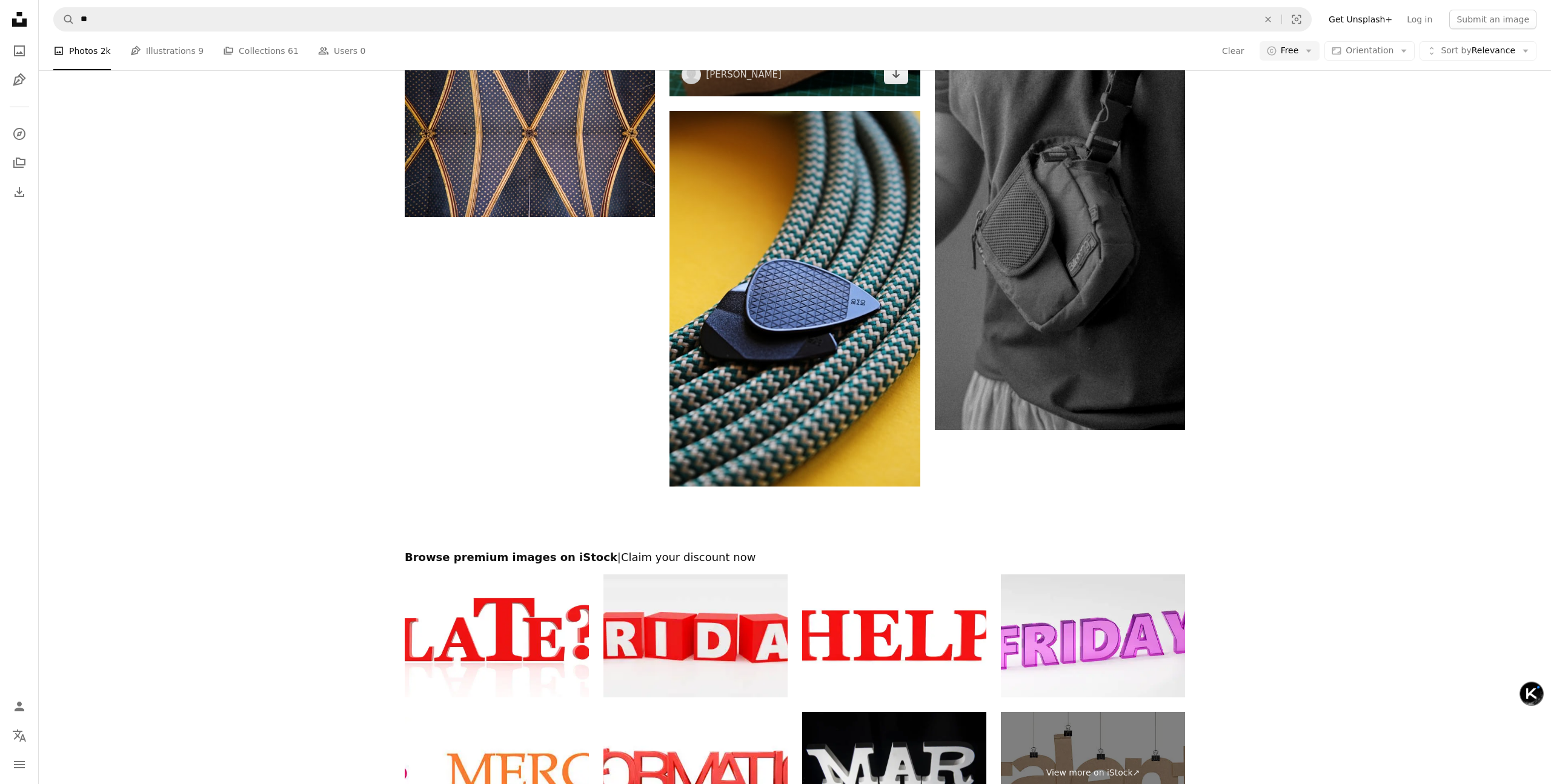
scroll to position [2496, 0]
